Goal: Download file/media

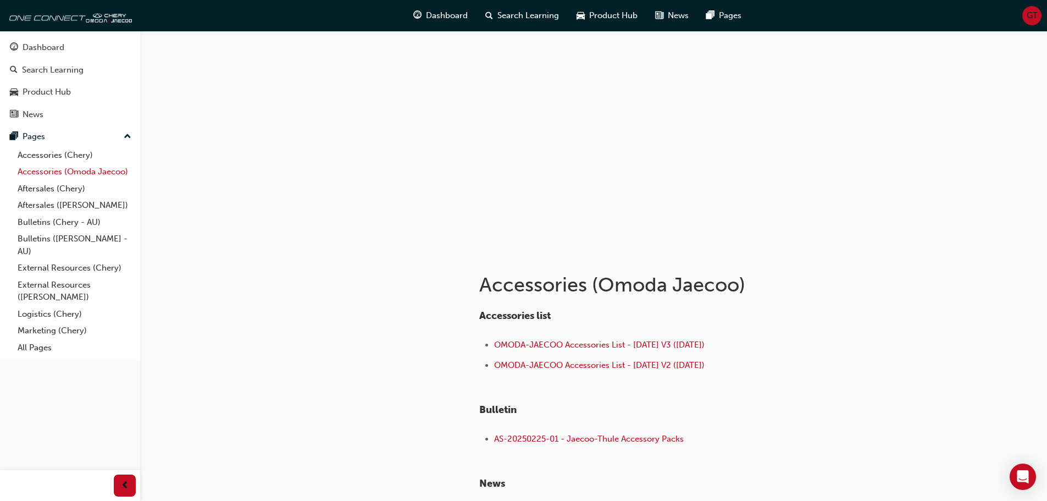
click at [41, 171] on link "Accessories (Omoda Jaecoo)" at bounding box center [74, 171] width 123 height 17
click at [42, 154] on link "Accessories (Chery)" at bounding box center [74, 155] width 123 height 17
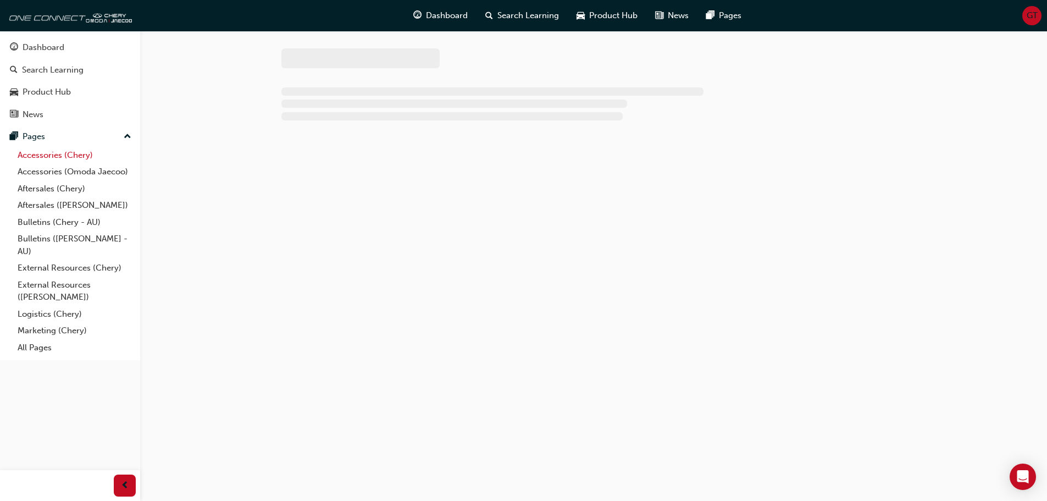
click at [42, 154] on link "Accessories (Chery)" at bounding box center [74, 155] width 123 height 17
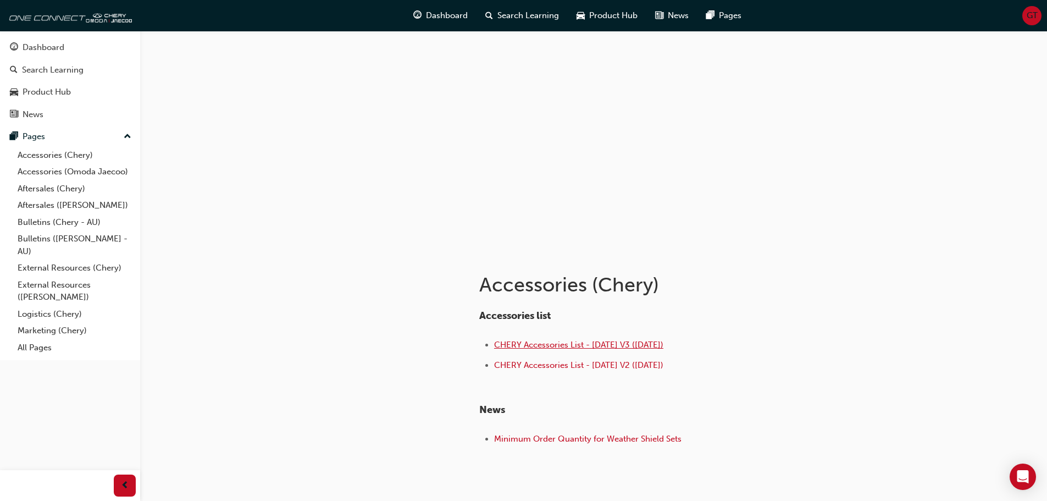
click at [529, 342] on span "CHERY Accessories List - [DATE] V3 ([DATE])" at bounding box center [578, 345] width 169 height 10
